Goal: Information Seeking & Learning: Learn about a topic

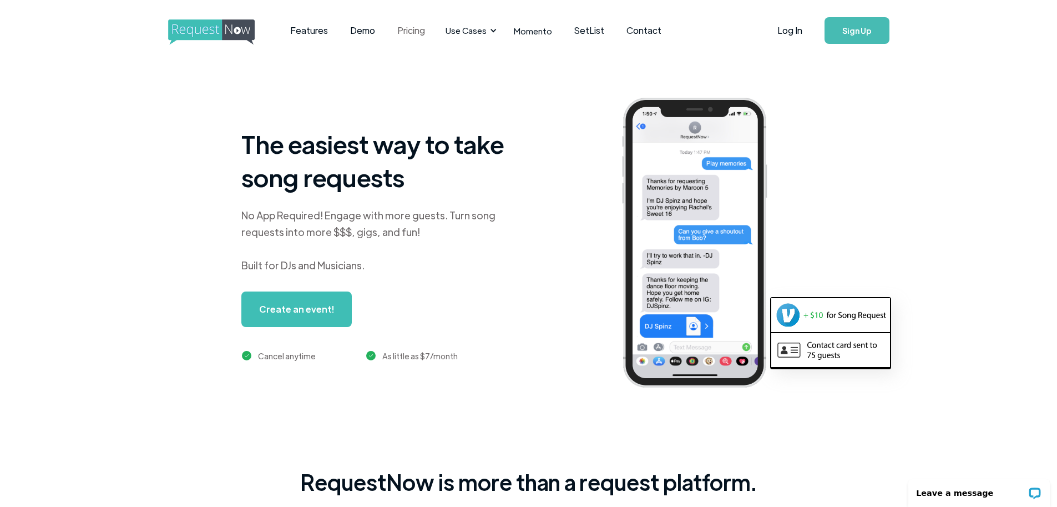
click at [401, 28] on link "Pricing" at bounding box center [411, 30] width 50 height 34
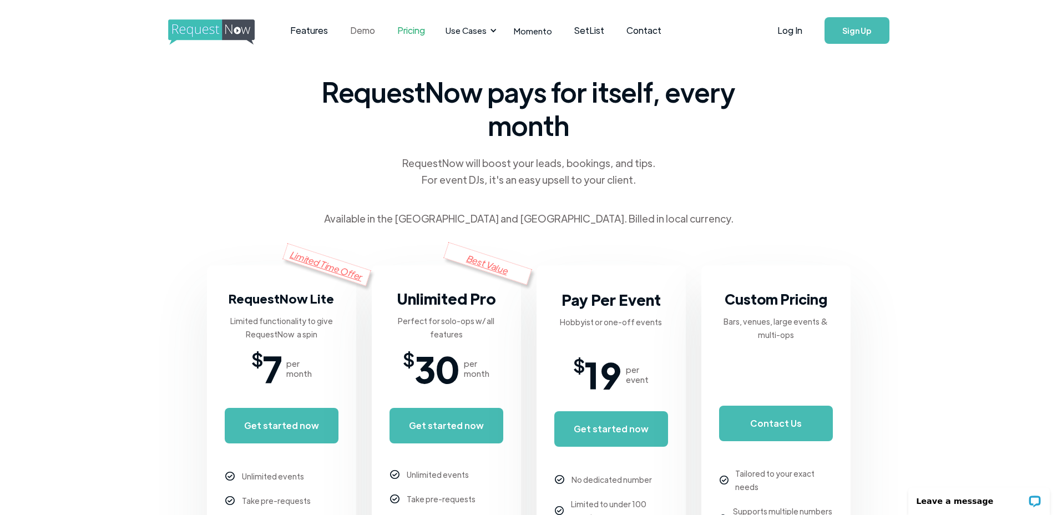
click at [366, 34] on link "Demo" at bounding box center [362, 30] width 47 height 34
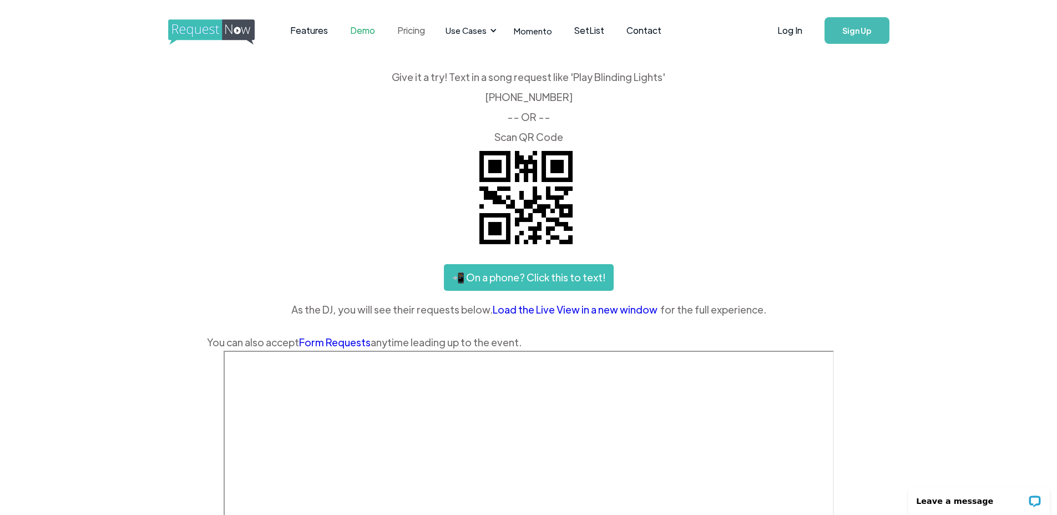
click at [397, 27] on link "Pricing" at bounding box center [411, 30] width 50 height 34
